Goal: Complete application form

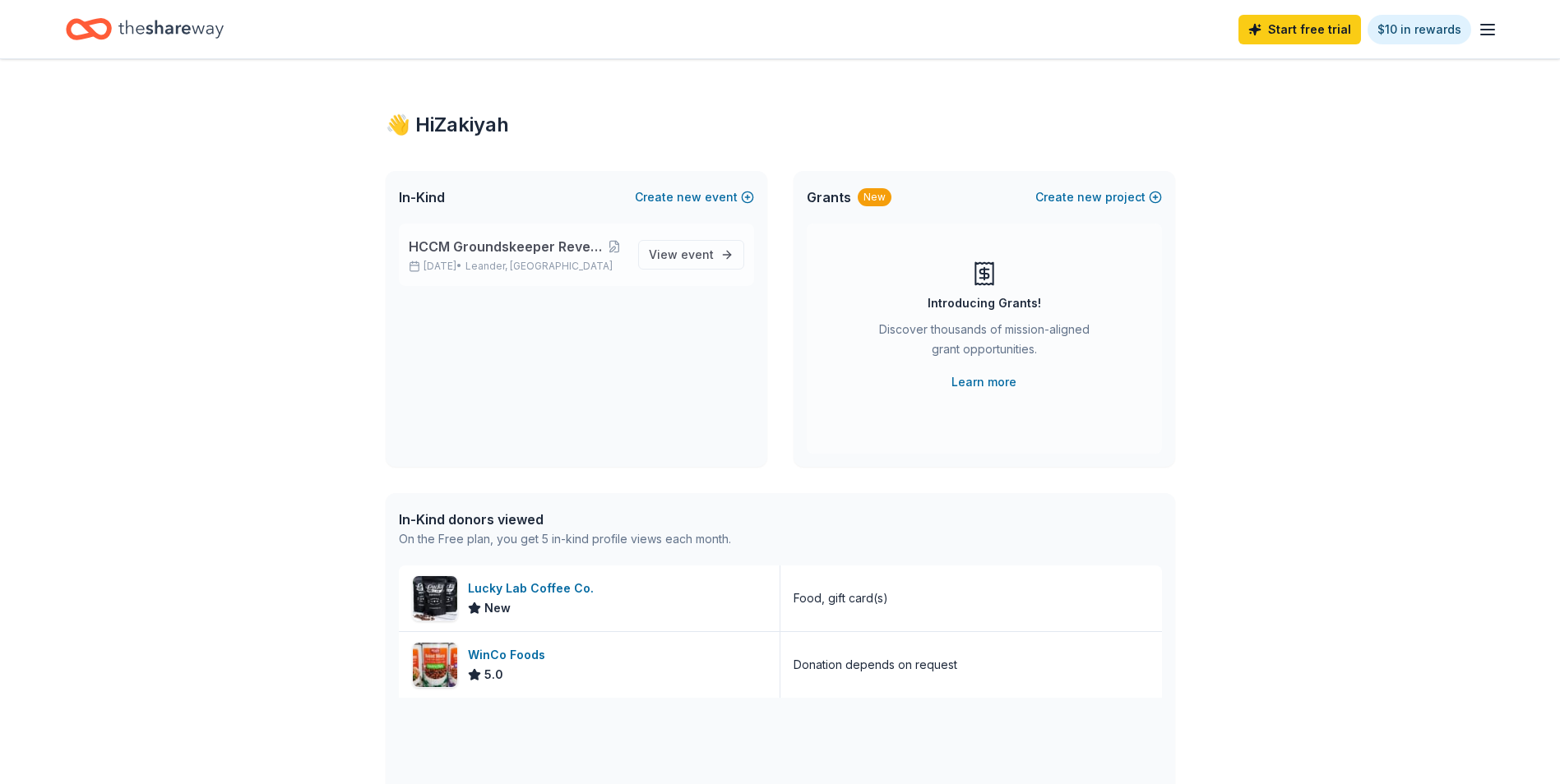
click at [492, 253] on span "HCCM Groundskeeper Revenge Golf Tournament" at bounding box center [507, 247] width 196 height 20
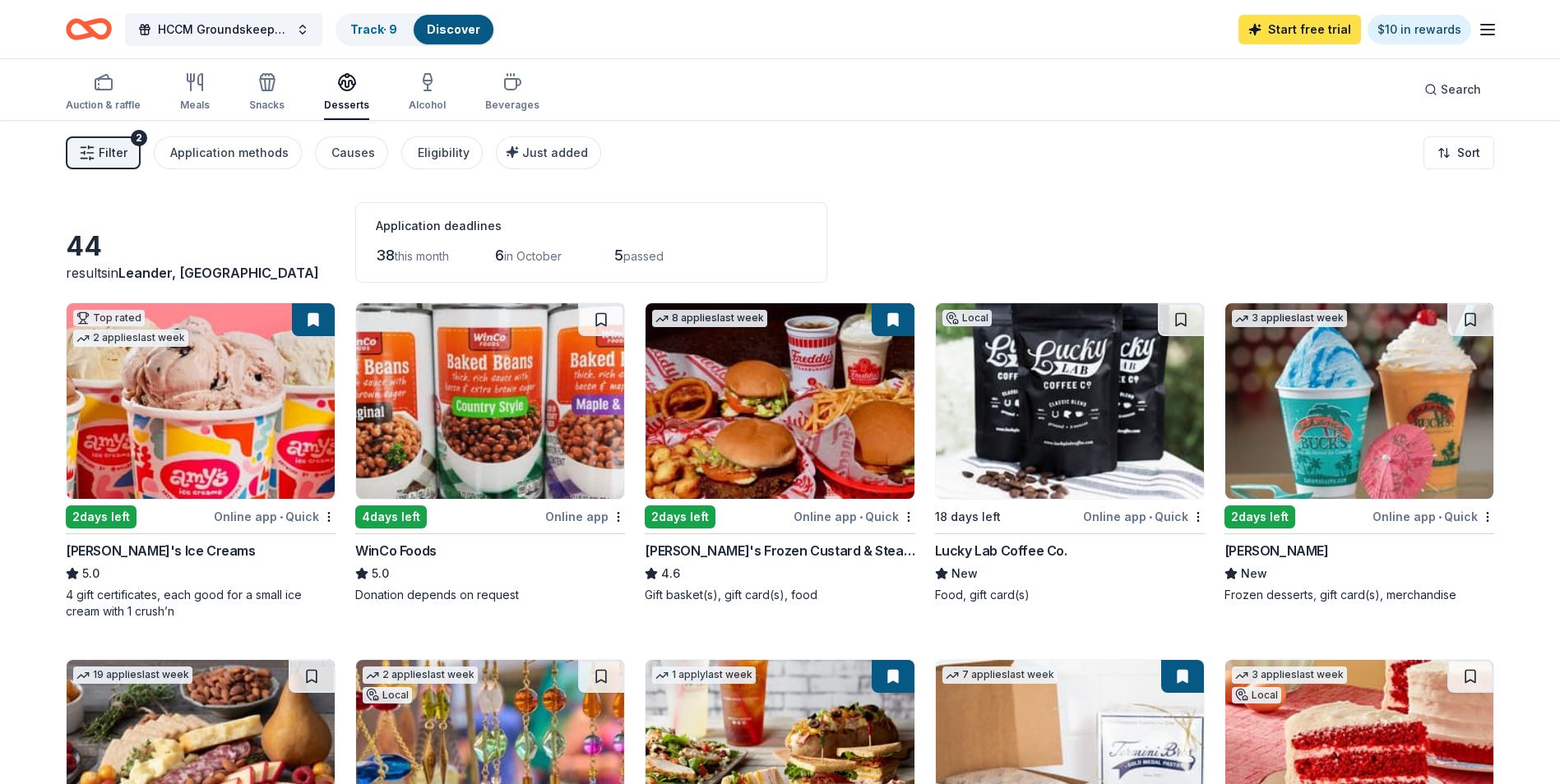
click at [1326, 31] on link "Start free trial" at bounding box center [1300, 29] width 122 height 30
click at [1303, 31] on link "Start free trial" at bounding box center [1300, 29] width 122 height 30
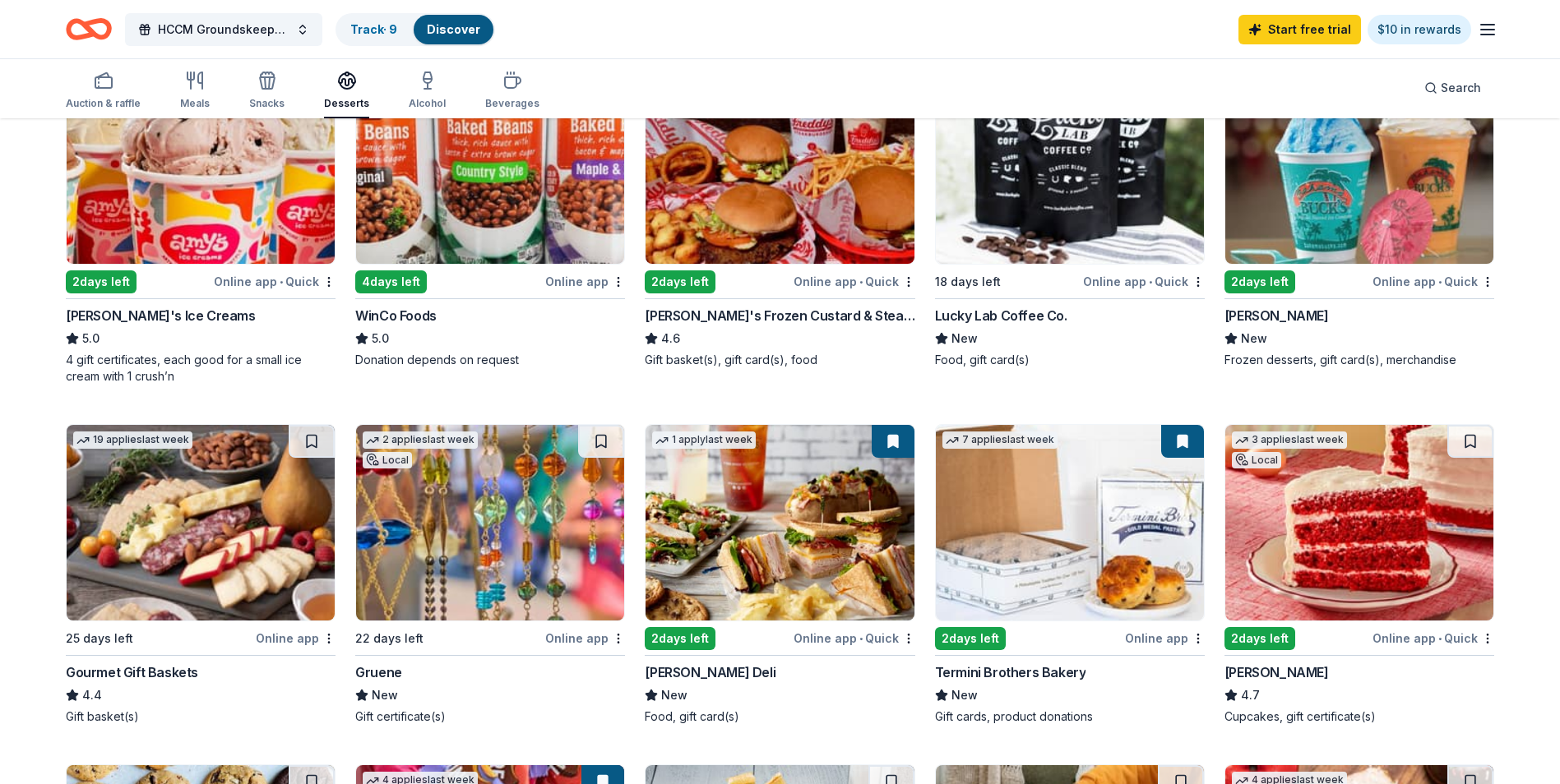
scroll to position [329, 0]
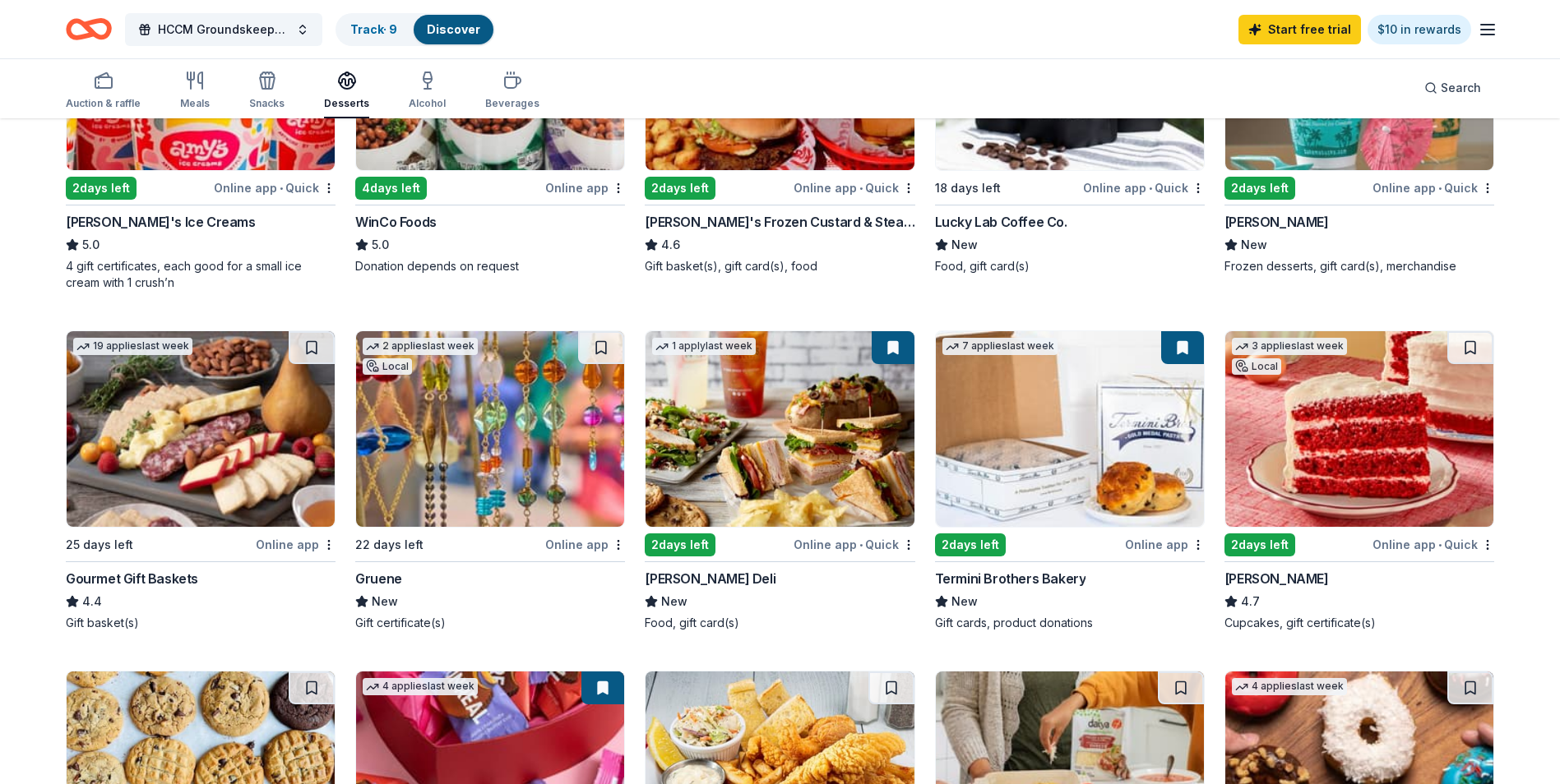
click at [756, 458] on img at bounding box center [780, 429] width 268 height 196
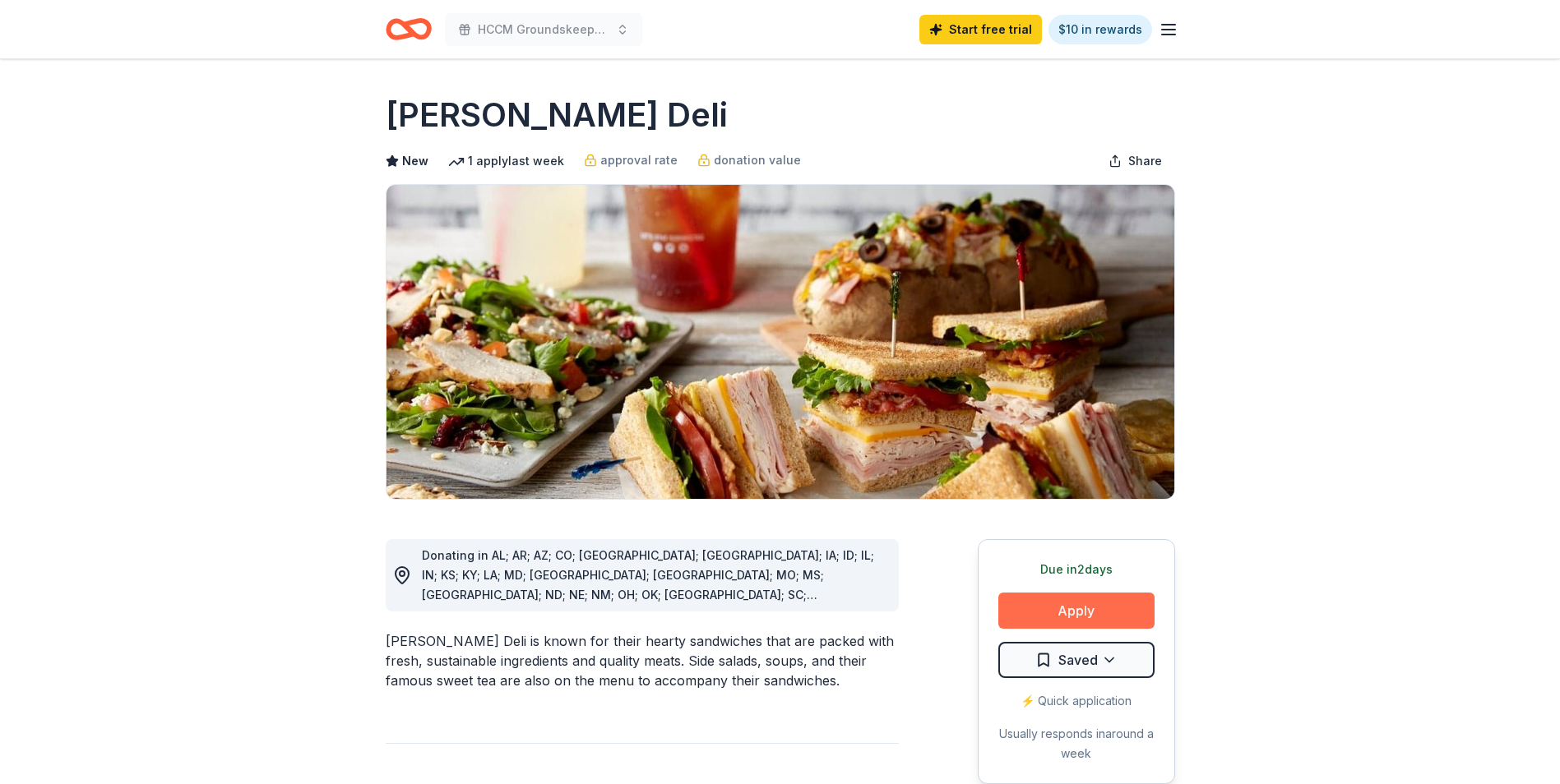
click at [1134, 603] on button "Apply" at bounding box center [1077, 611] width 156 height 36
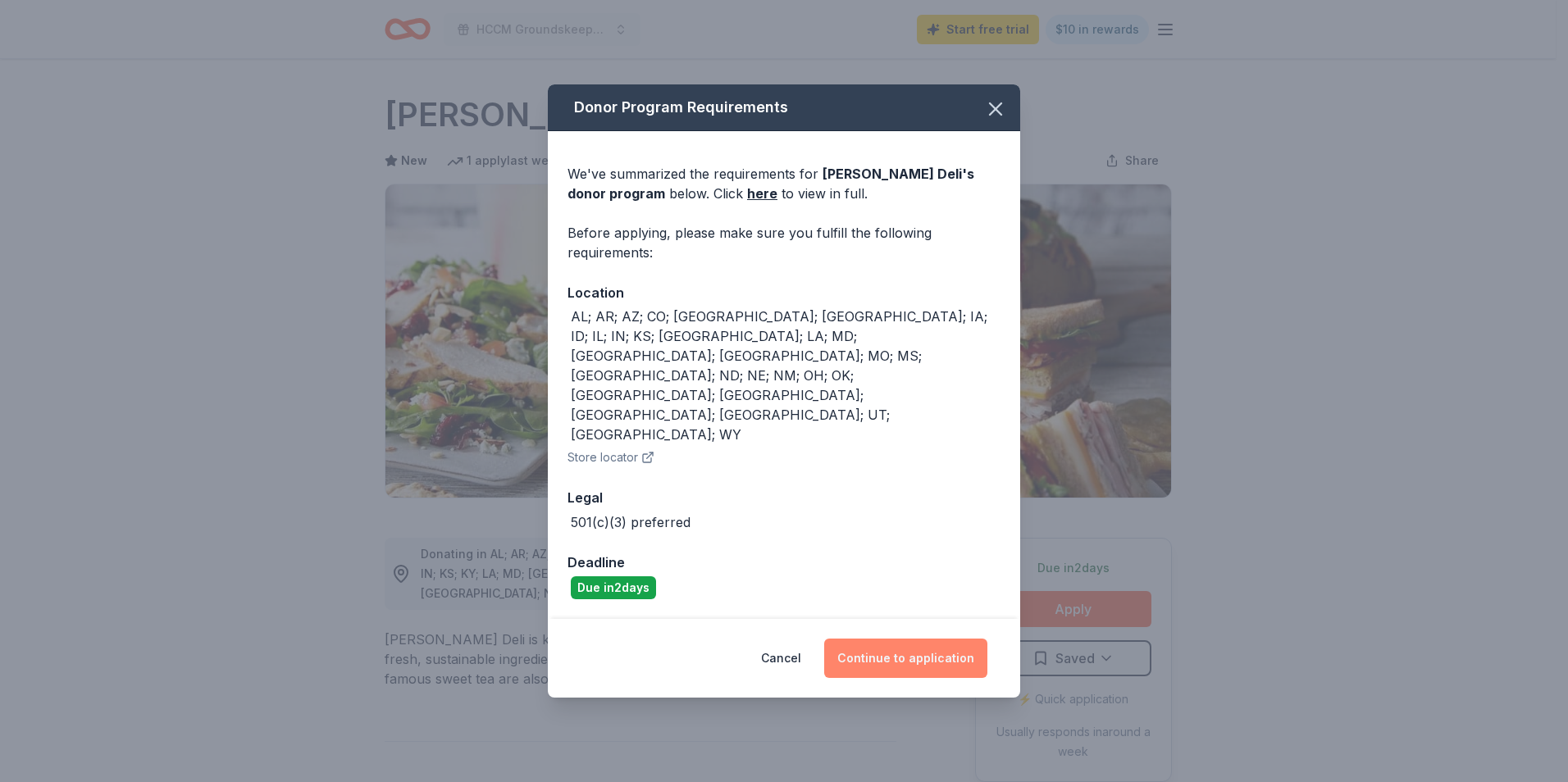
click at [898, 639] on button "Continue to application" at bounding box center [905, 658] width 163 height 39
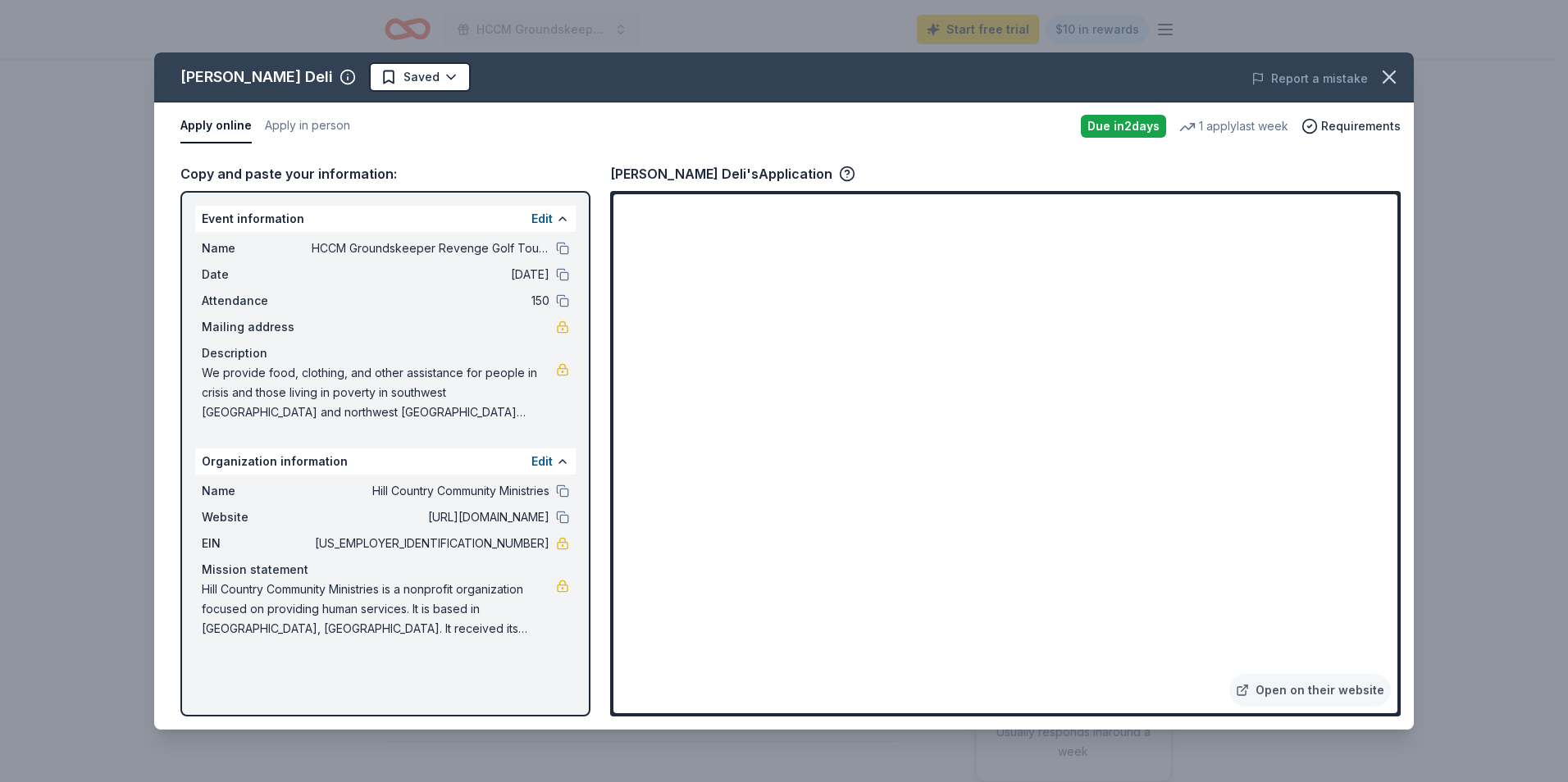
click at [235, 129] on button "Apply online" at bounding box center [216, 126] width 72 height 34
